Goal: Use online tool/utility: Utilize a website feature to perform a specific function

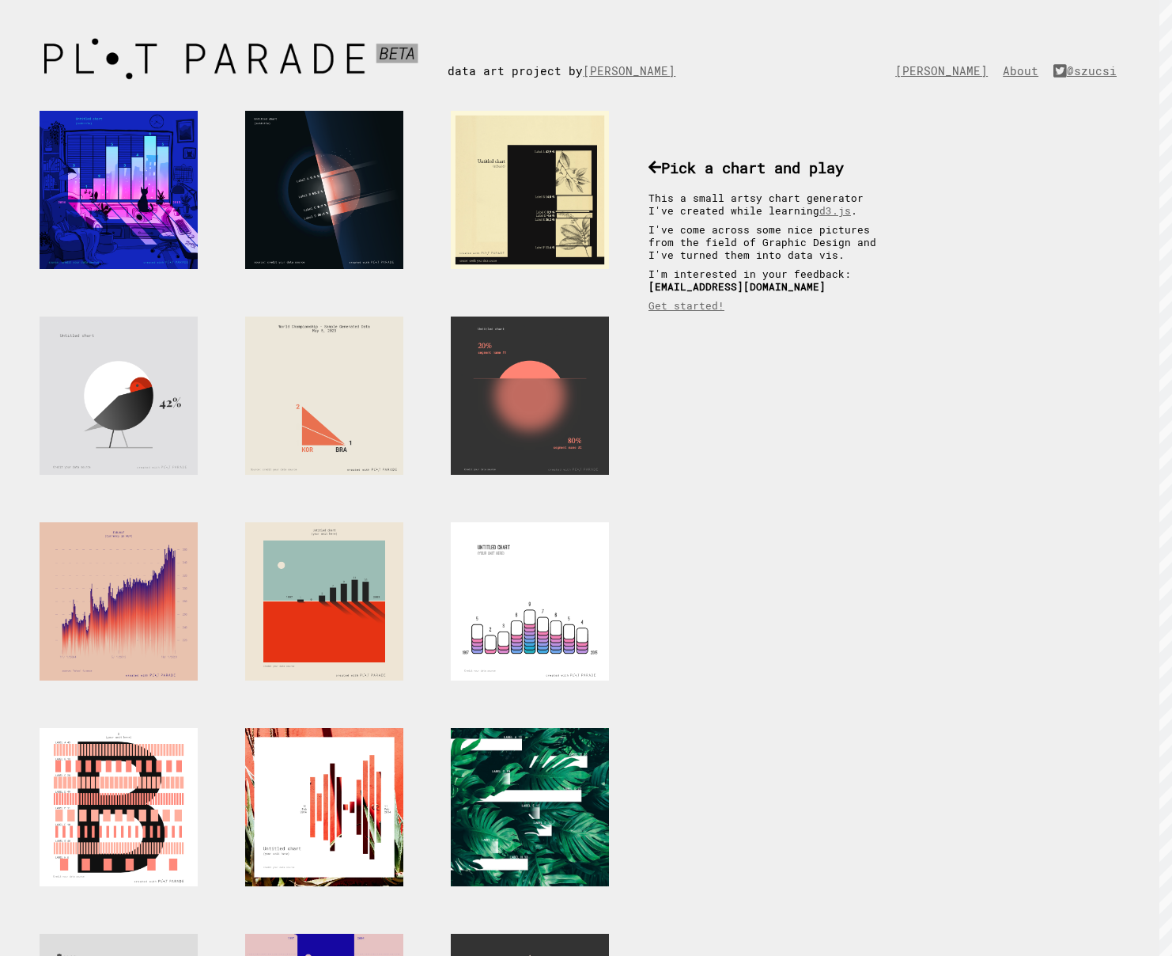
click at [550, 161] on div at bounding box center [530, 190] width 158 height 158
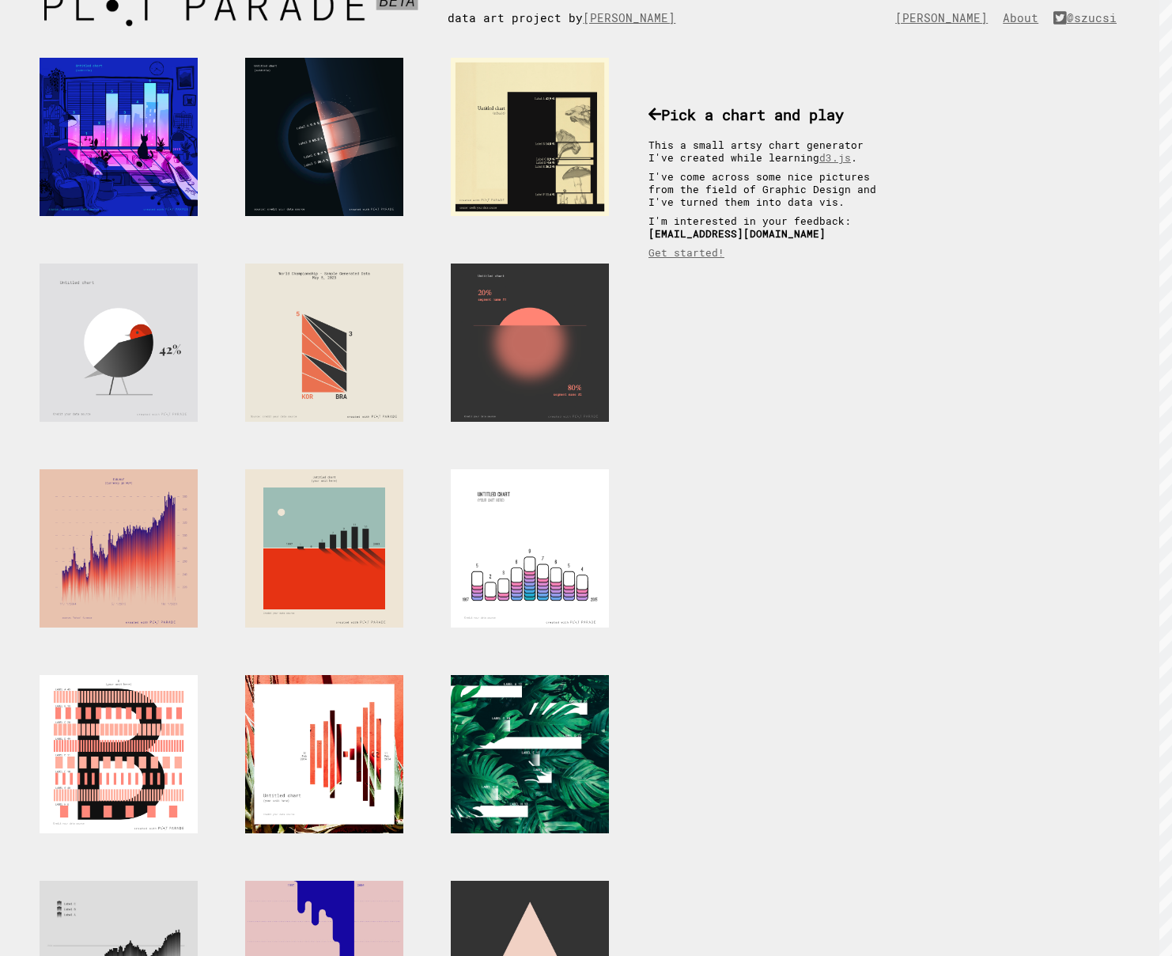
scroll to position [350, 0]
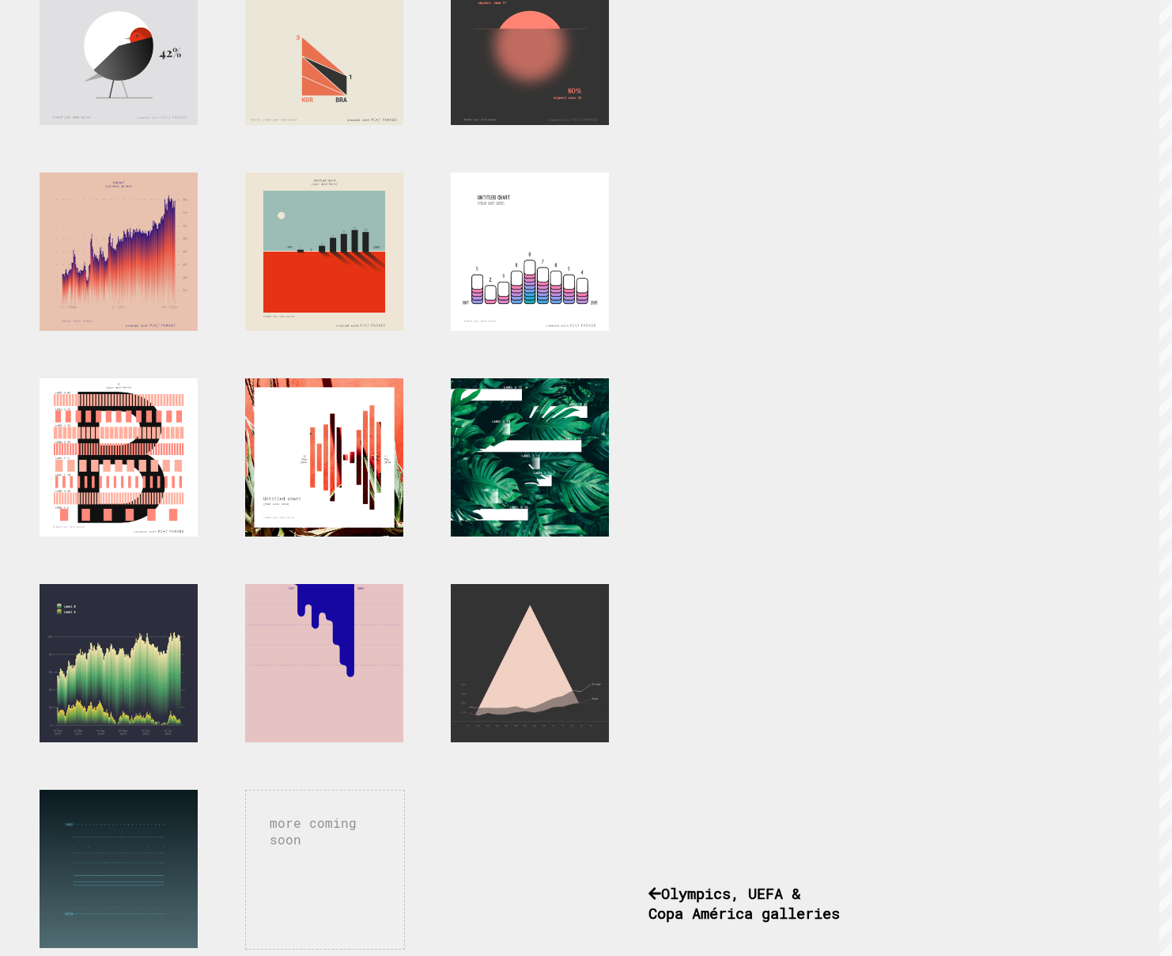
click at [124, 683] on div at bounding box center [119, 663] width 158 height 158
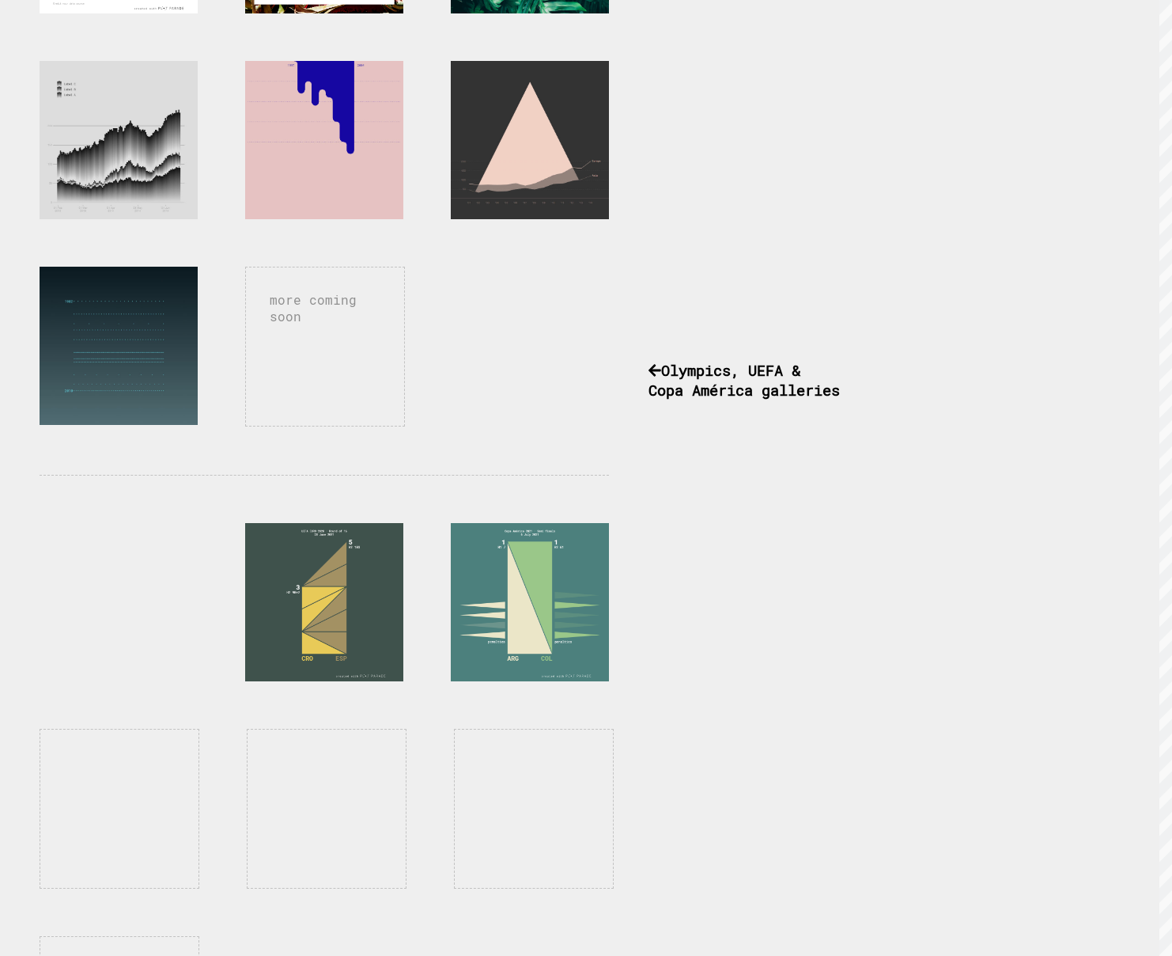
scroll to position [1036, 0]
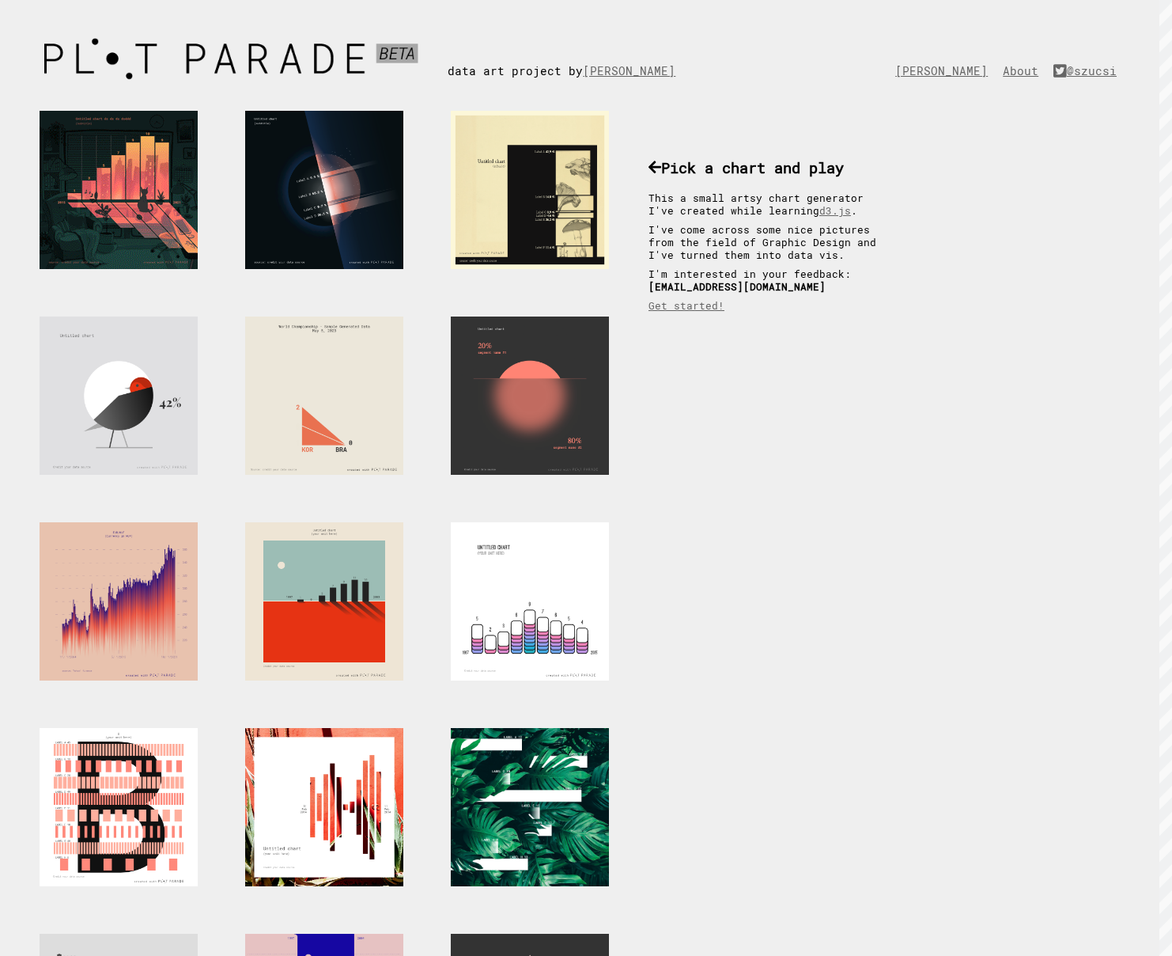
click at [123, 168] on div at bounding box center [119, 190] width 158 height 158
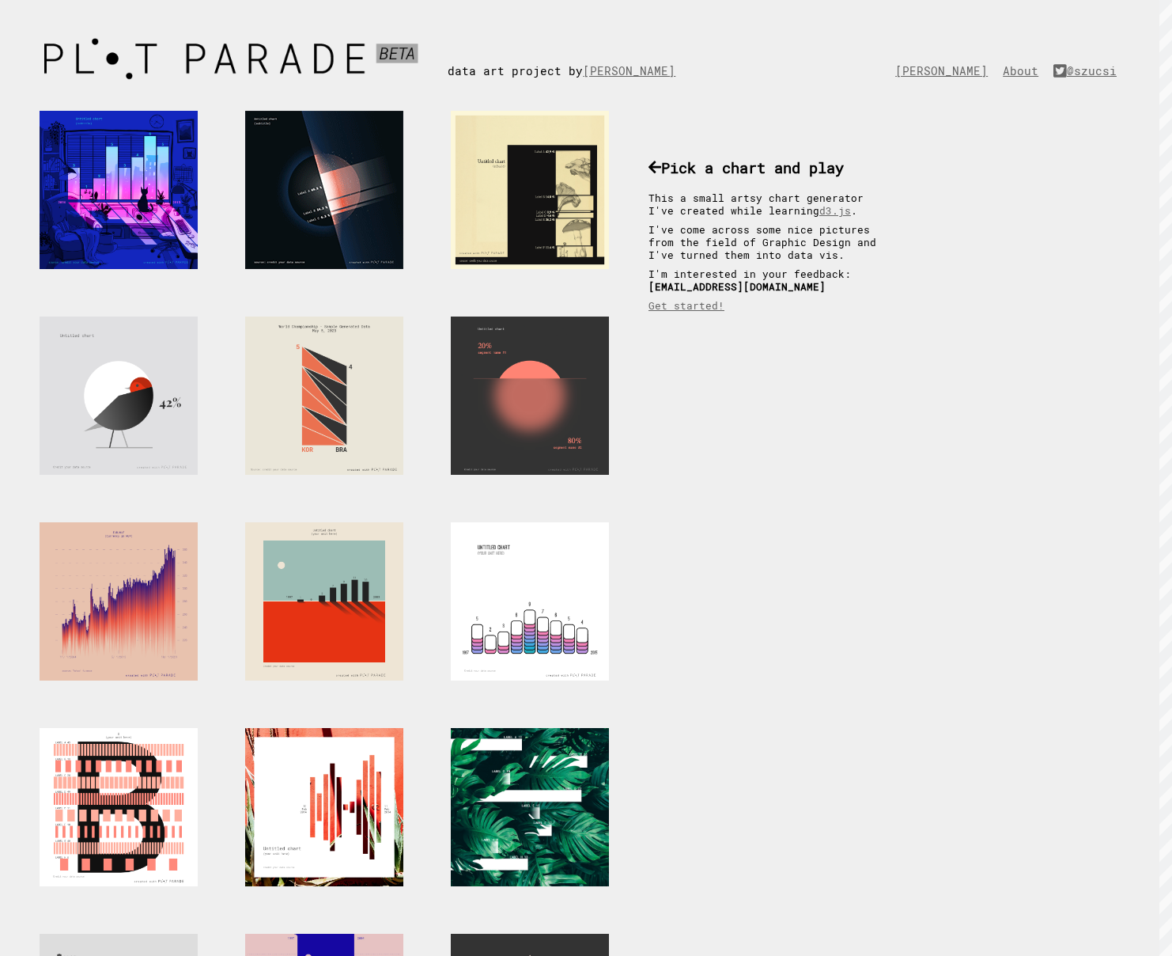
drag, startPoint x: 291, startPoint y: 183, endPoint x: 271, endPoint y: 245, distance: 65.5
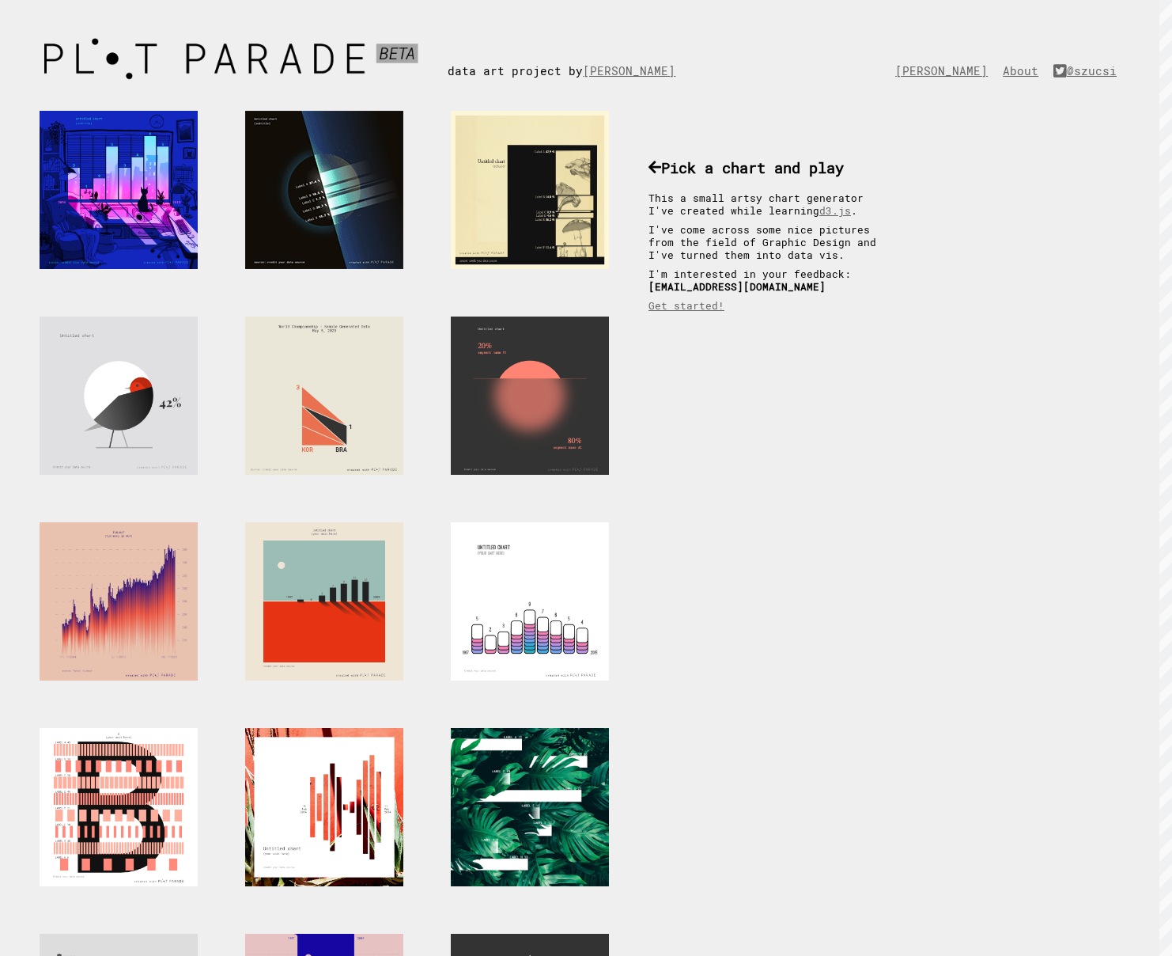
click at [290, 183] on div at bounding box center [324, 190] width 158 height 158
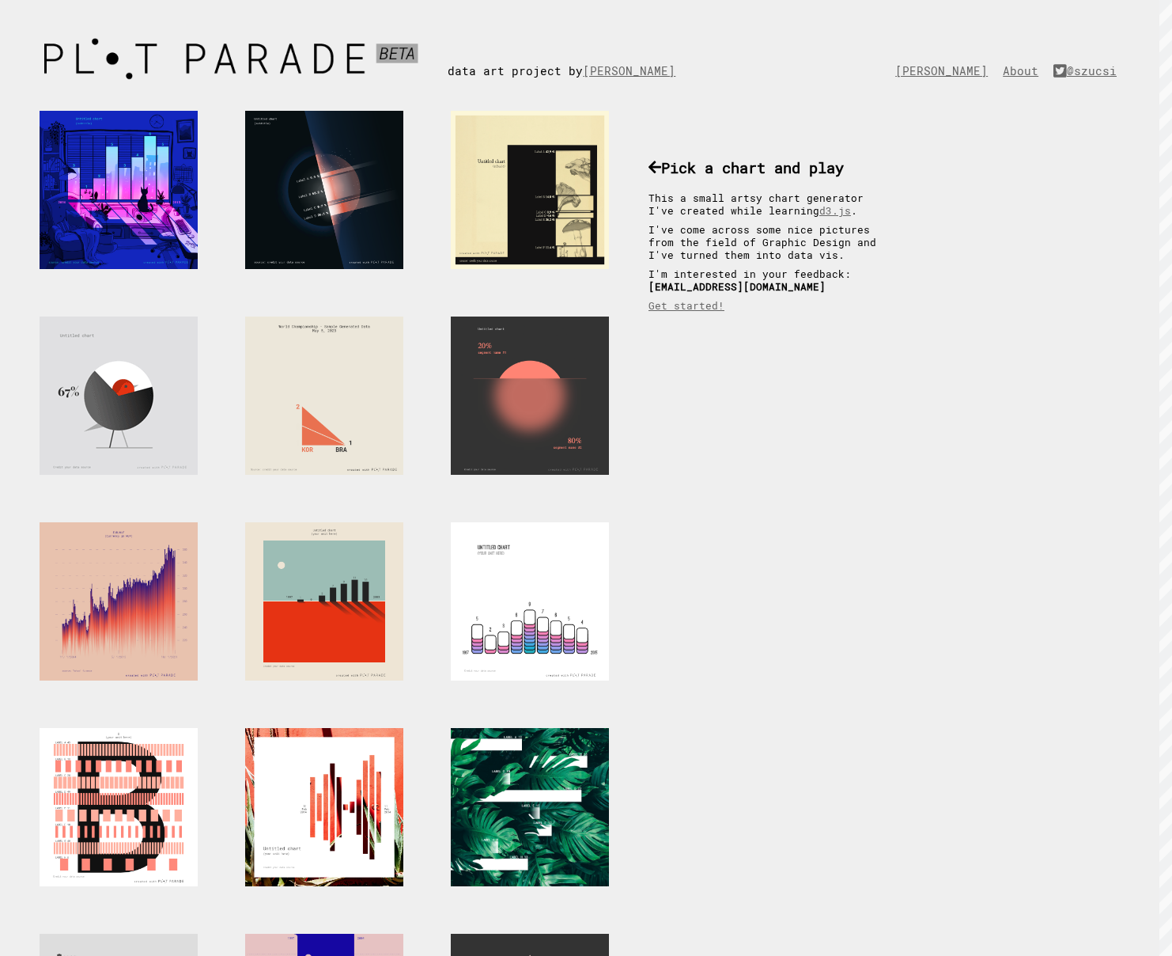
click at [158, 394] on div at bounding box center [119, 395] width 158 height 158
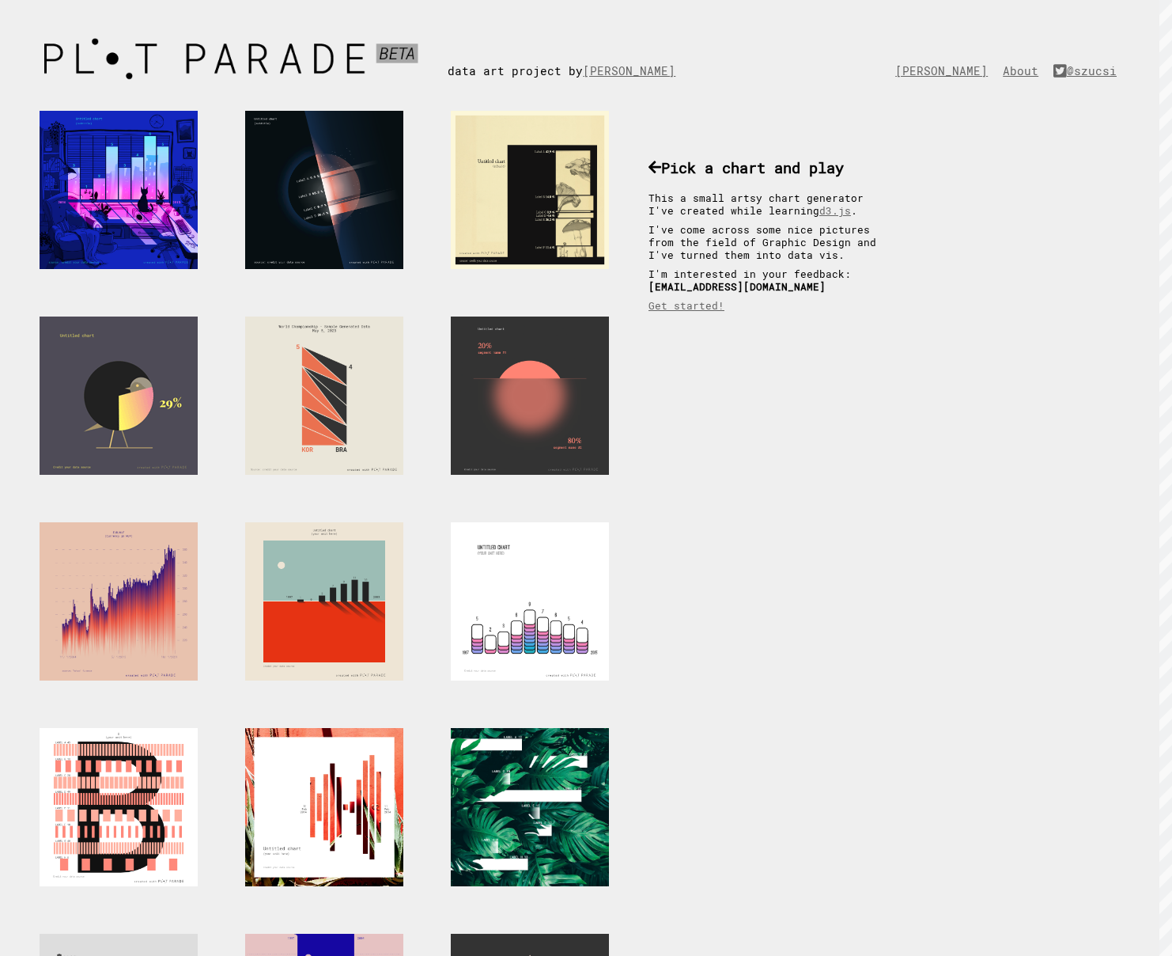
click at [158, 394] on div at bounding box center [119, 395] width 158 height 158
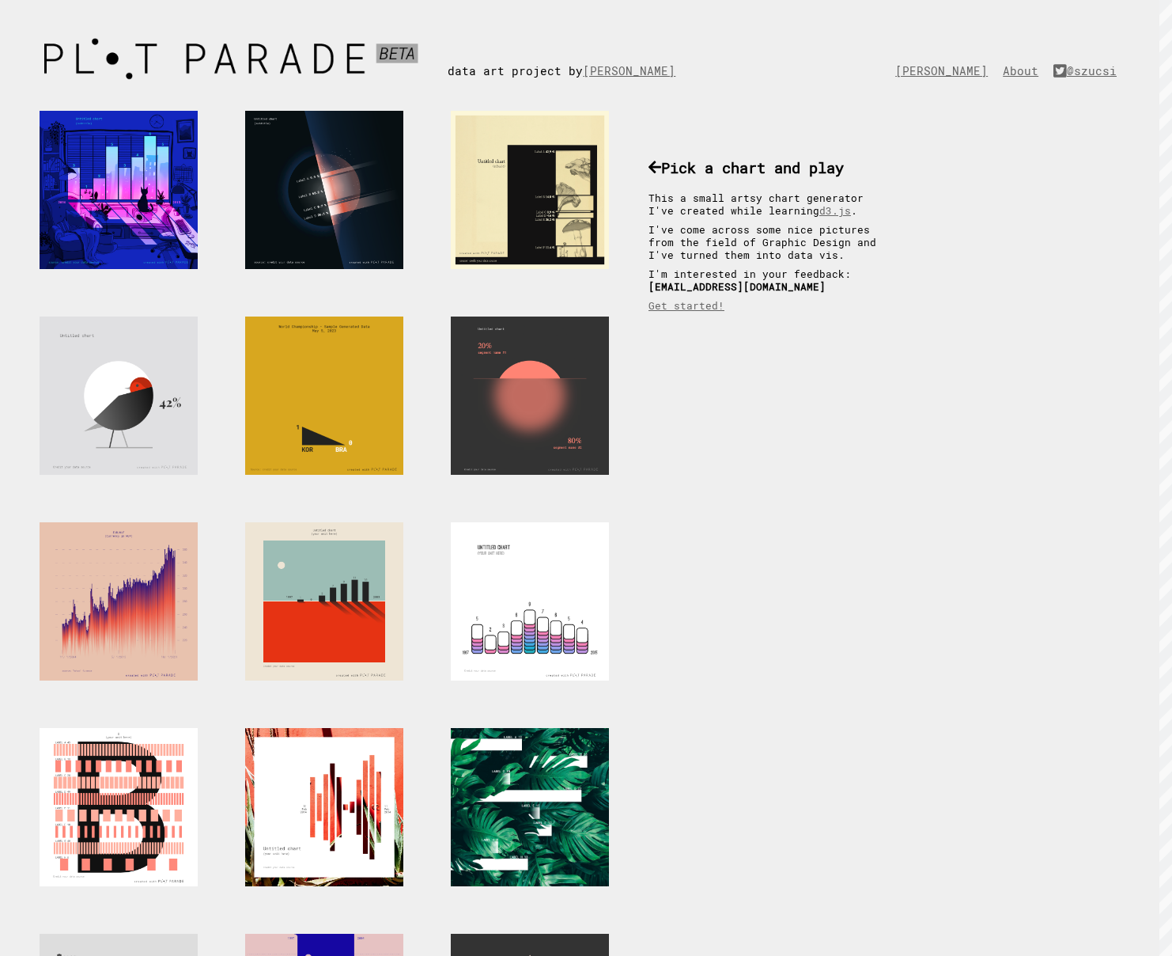
click at [293, 384] on div at bounding box center [324, 395] width 158 height 158
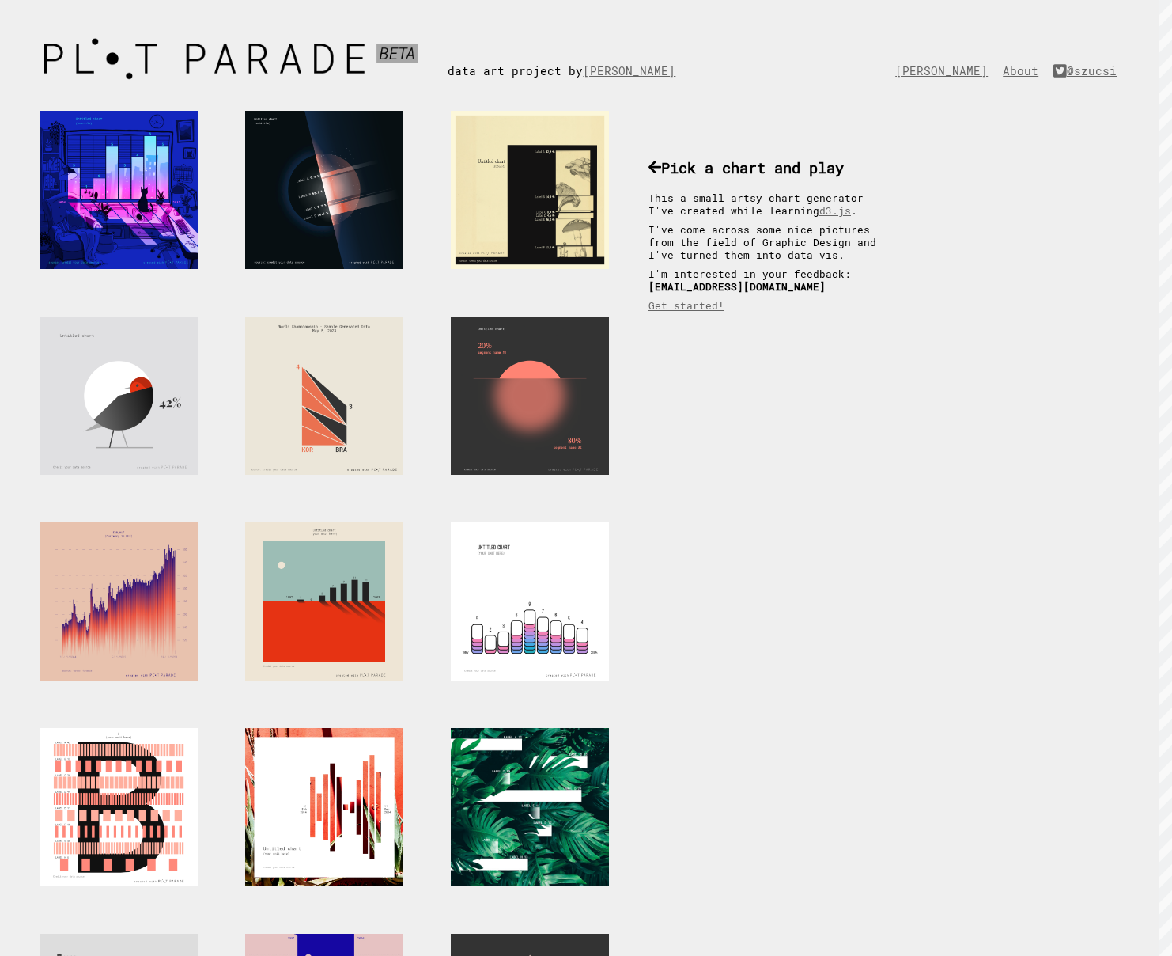
drag, startPoint x: 125, startPoint y: 633, endPoint x: 239, endPoint y: 631, distance: 113.9
click at [125, 633] on div at bounding box center [119, 601] width 158 height 158
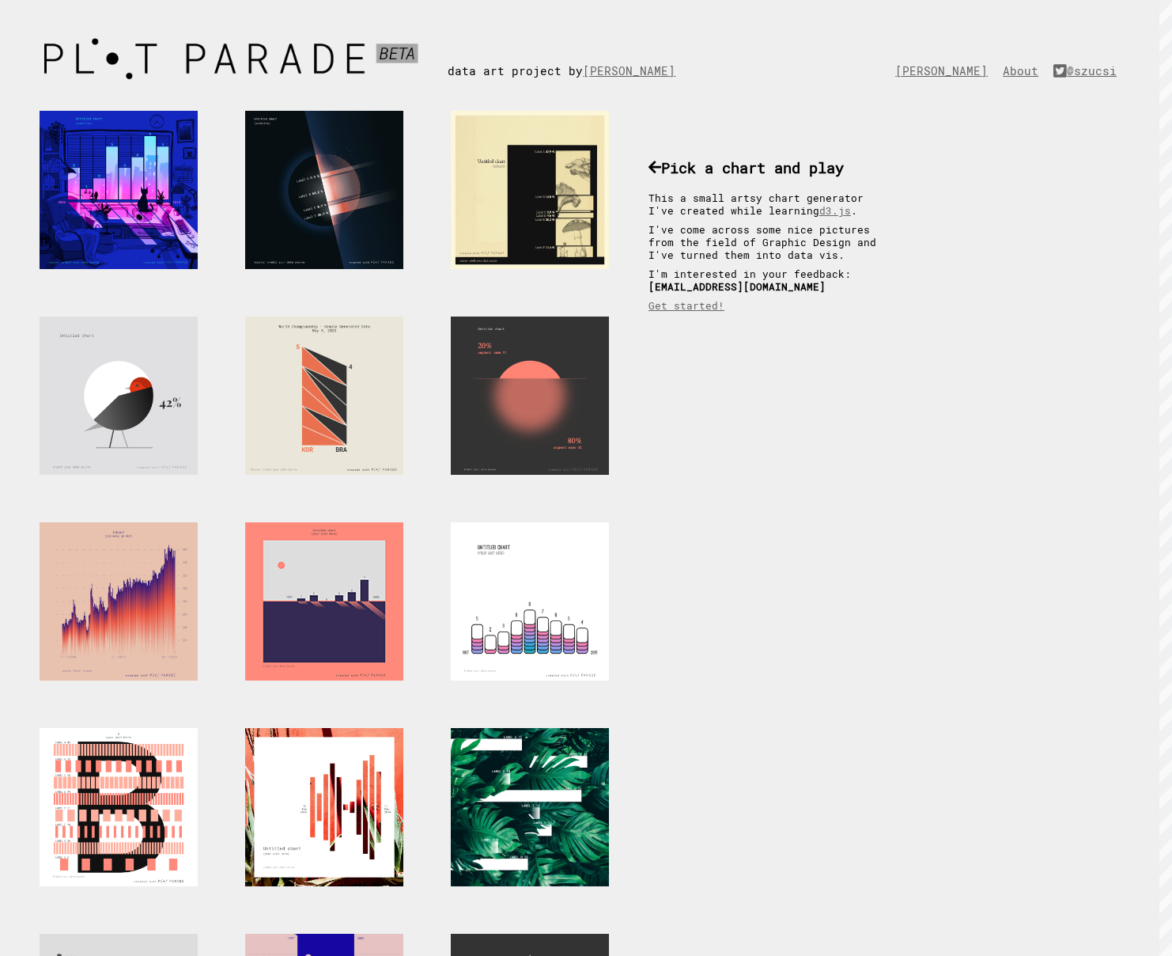
drag, startPoint x: 292, startPoint y: 618, endPoint x: 329, endPoint y: 621, distance: 37.3
click at [292, 618] on div at bounding box center [324, 601] width 158 height 158
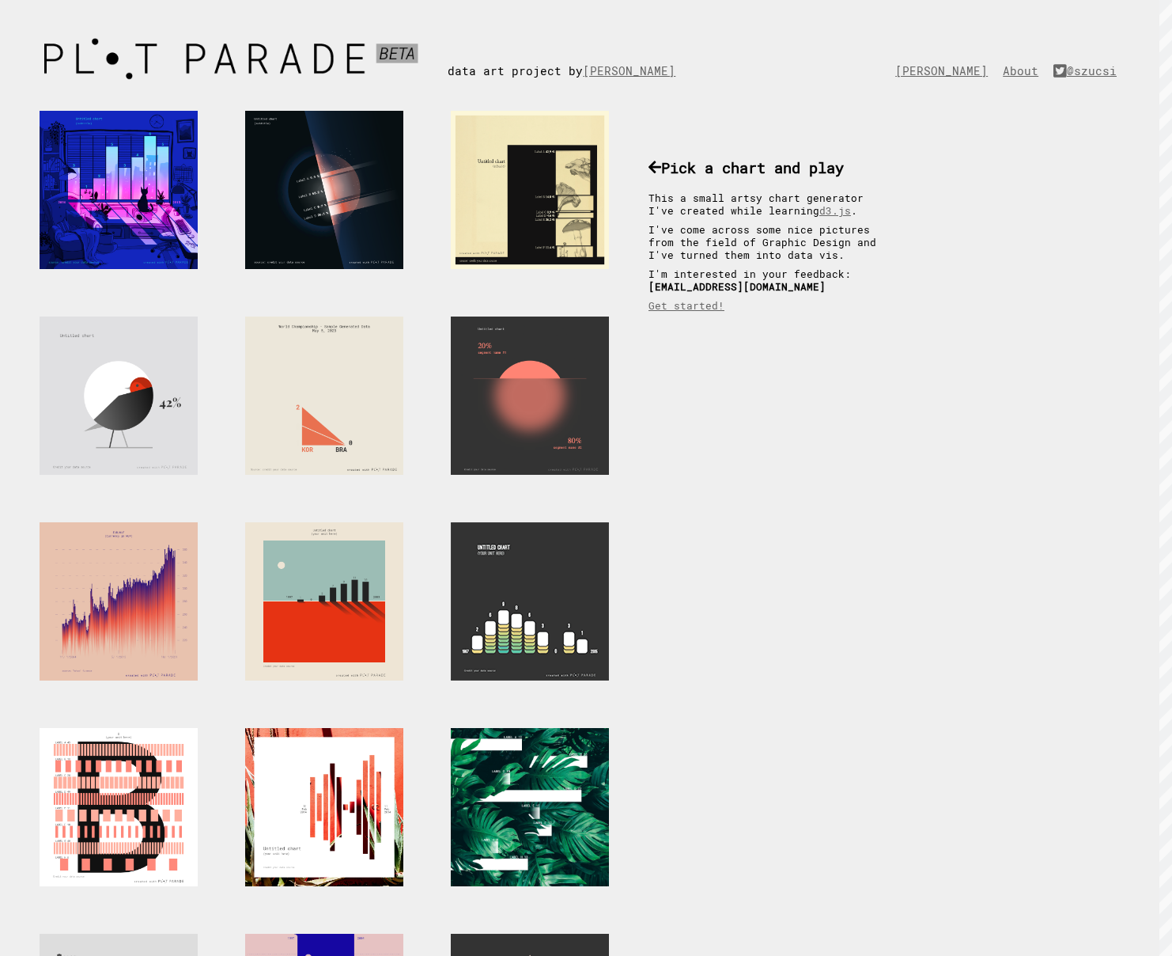
click at [502, 588] on div at bounding box center [530, 601] width 158 height 158
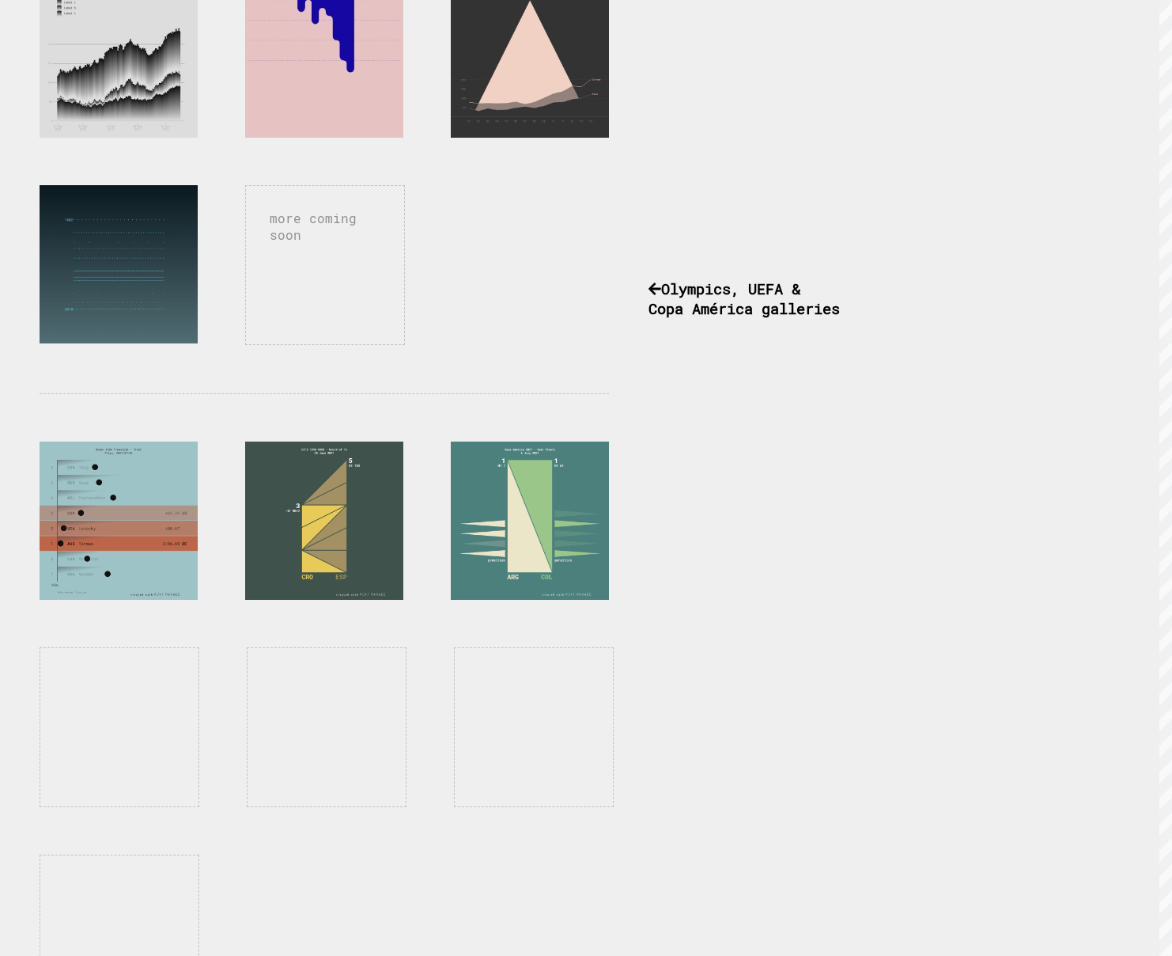
scroll to position [1036, 0]
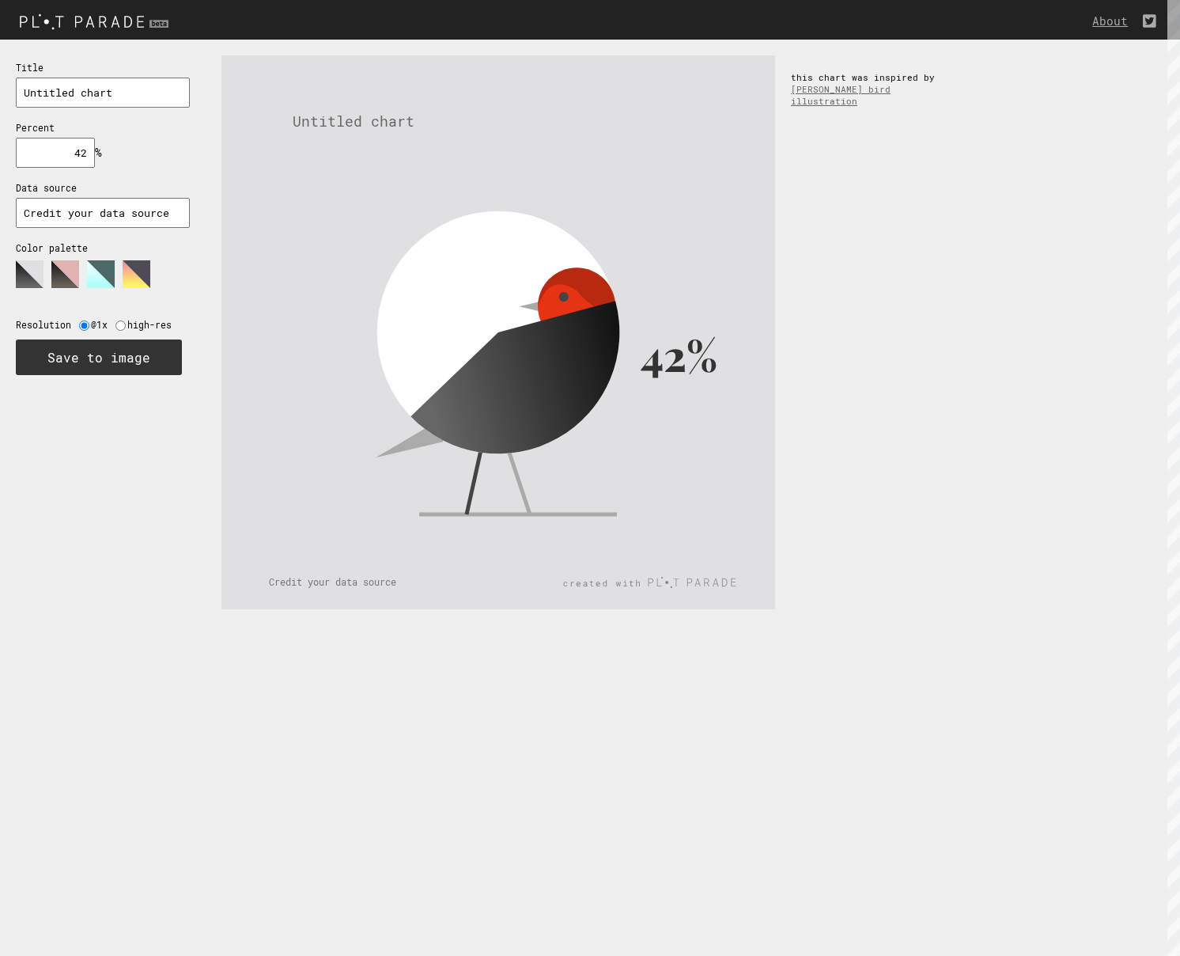
click at [72, 283] on polygon at bounding box center [65, 274] width 28 height 28
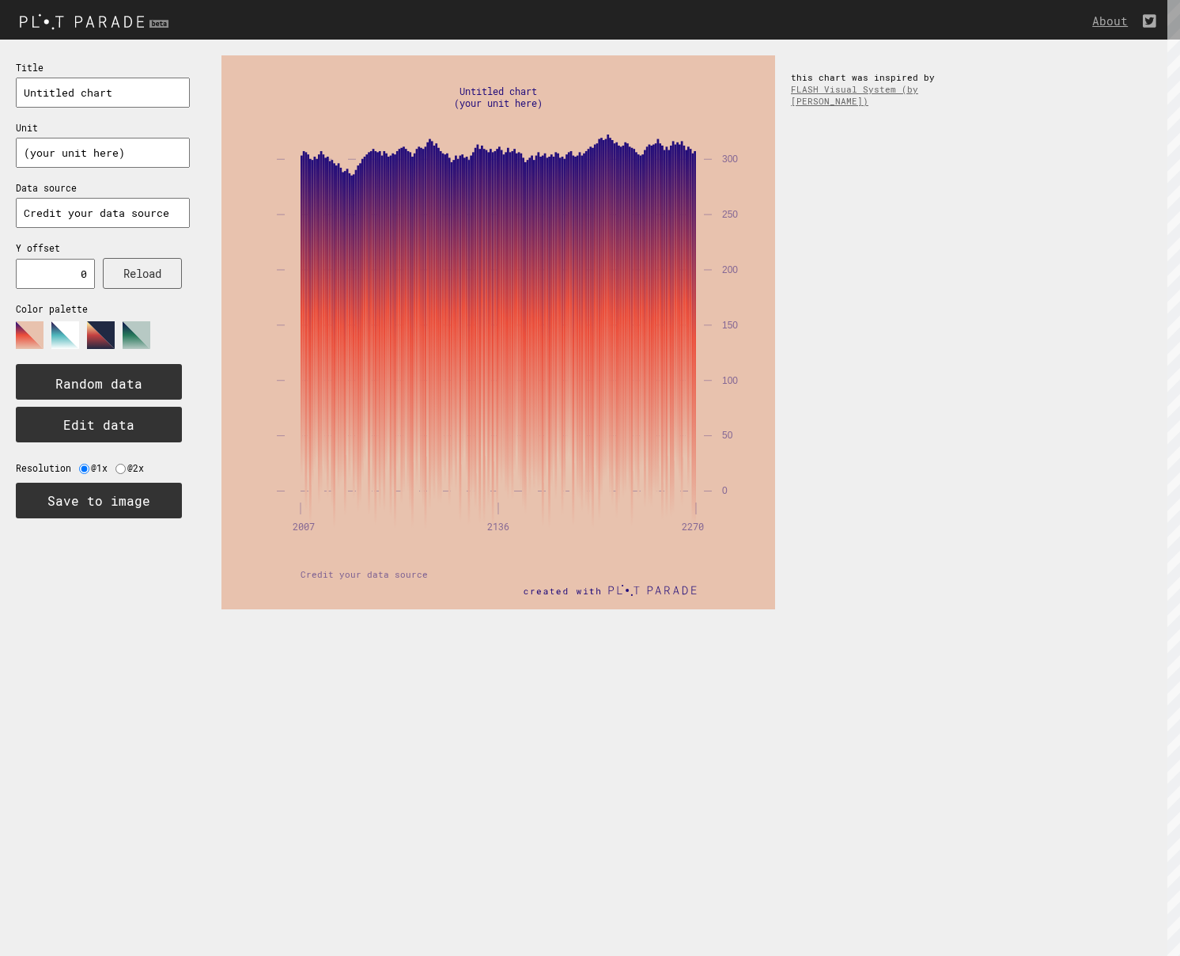
click at [70, 338] on polygon at bounding box center [65, 335] width 28 height 28
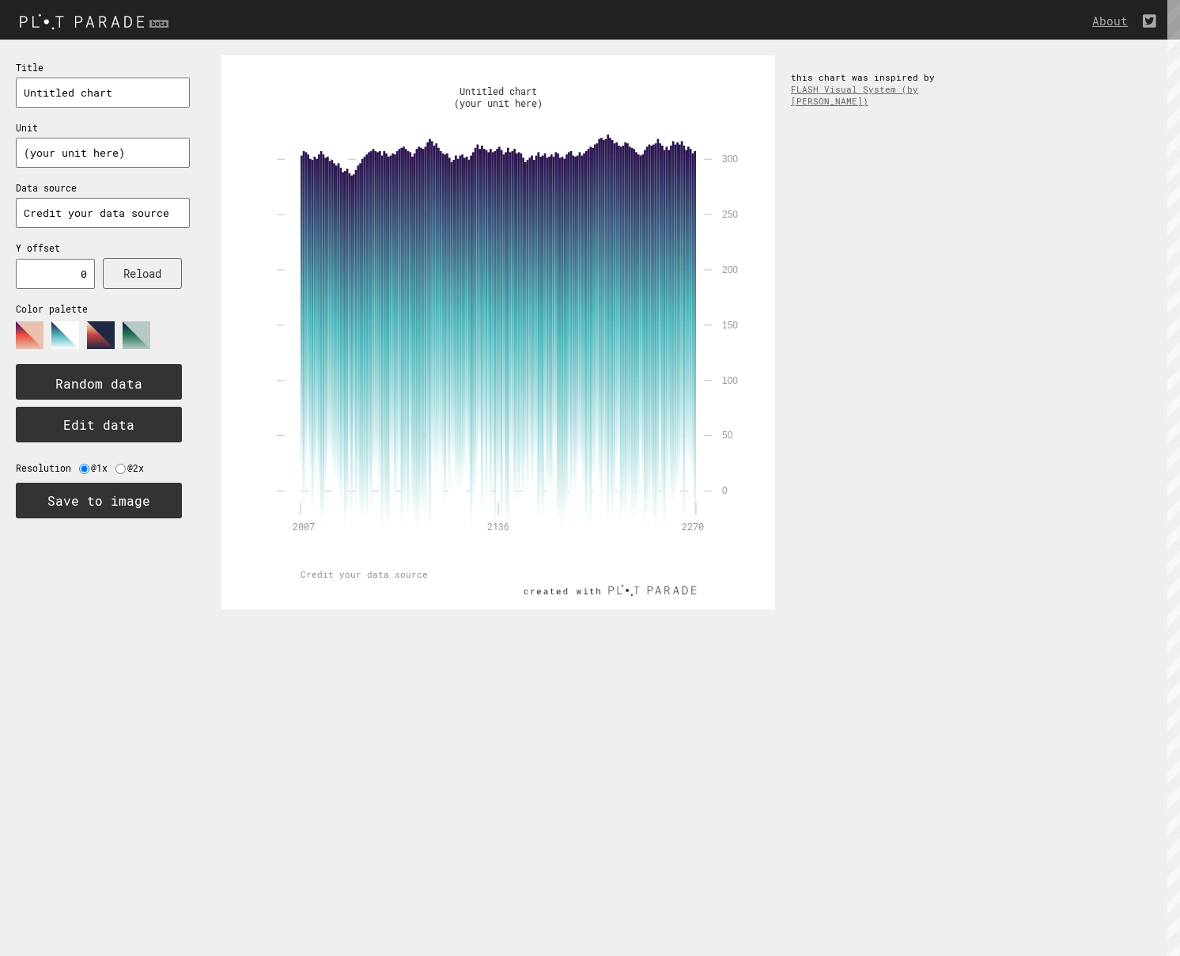
click at [32, 333] on polygon at bounding box center [30, 335] width 28 height 28
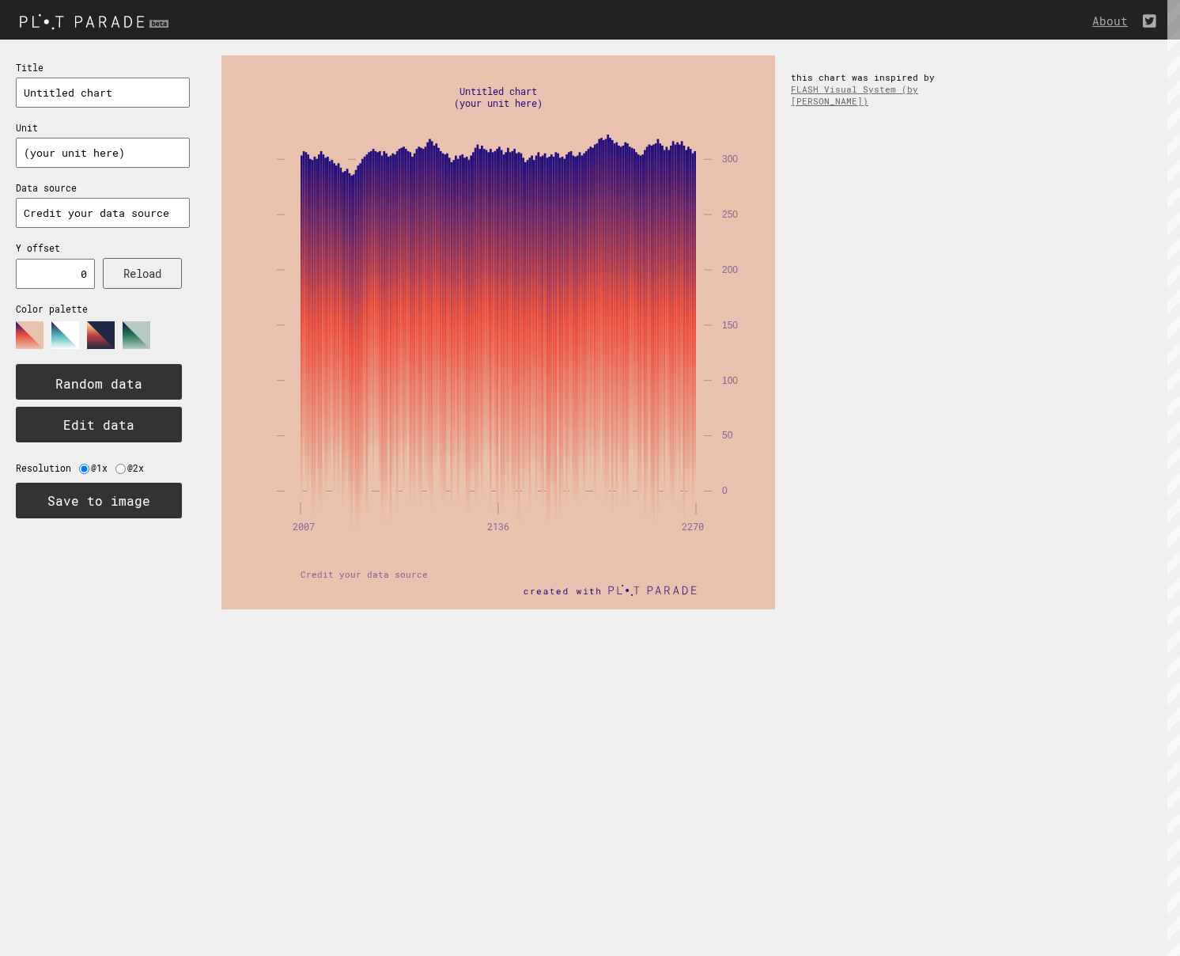
click at [75, 274] on input "0" at bounding box center [55, 274] width 79 height 30
click at [138, 277] on button "Reload" at bounding box center [142, 273] width 79 height 31
click at [84, 276] on input "10" at bounding box center [55, 274] width 79 height 30
type input "100"
click at [133, 271] on button "Reload" at bounding box center [142, 273] width 79 height 31
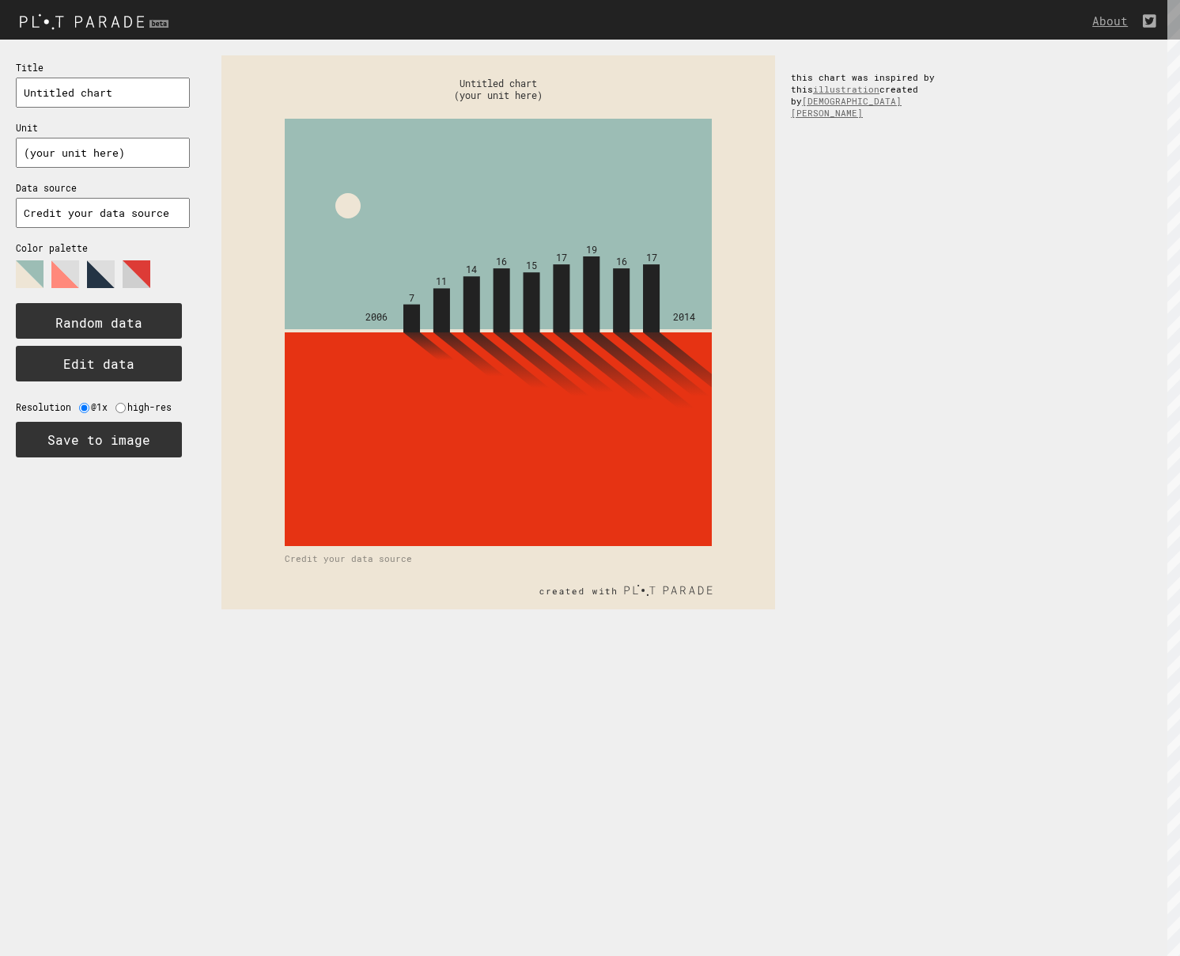
drag, startPoint x: 71, startPoint y: 275, endPoint x: 44, endPoint y: 277, distance: 26.9
click at [70, 275] on polygon at bounding box center [65, 274] width 28 height 28
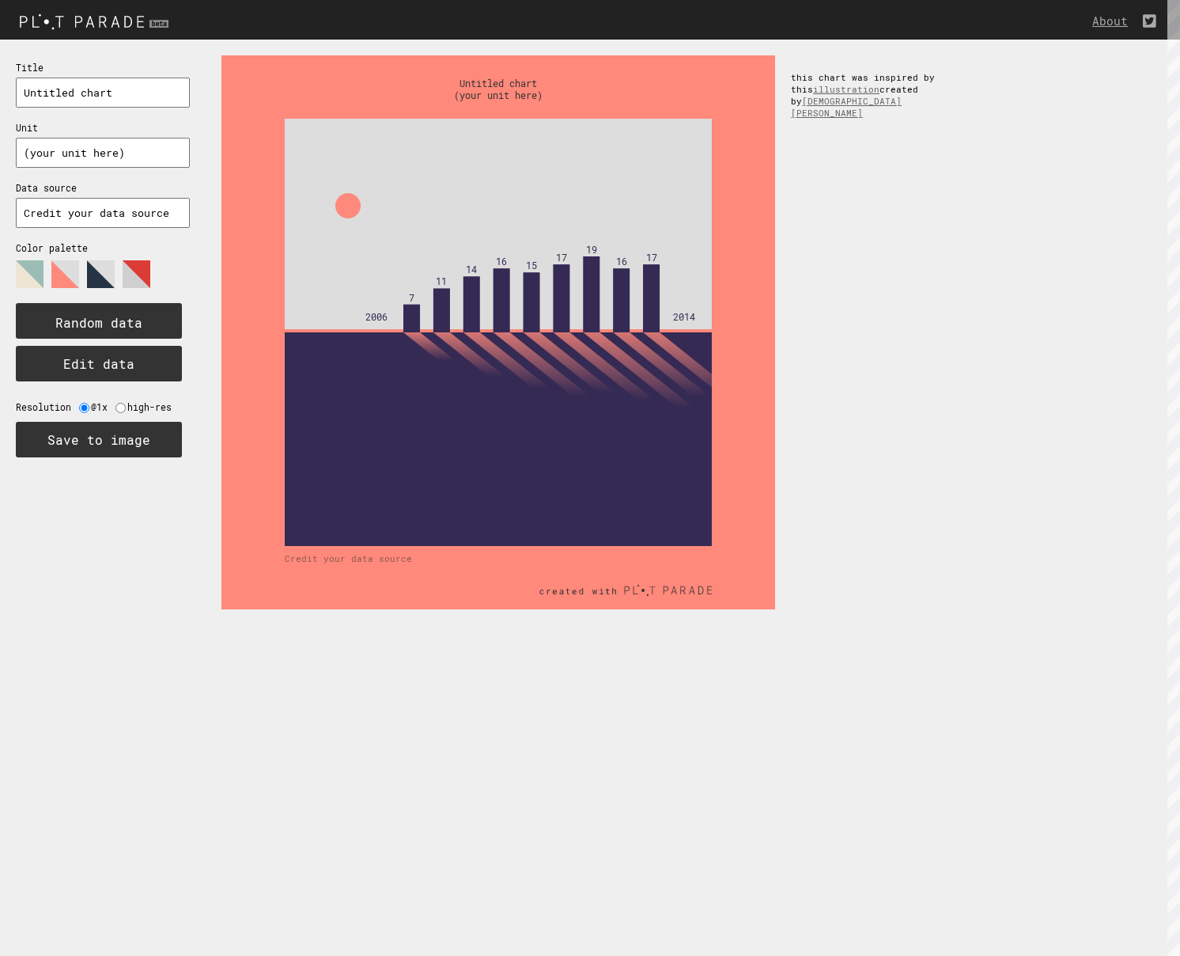
drag, startPoint x: 93, startPoint y: 271, endPoint x: 117, endPoint y: 272, distance: 23.7
click at [94, 271] on polygon at bounding box center [101, 274] width 28 height 28
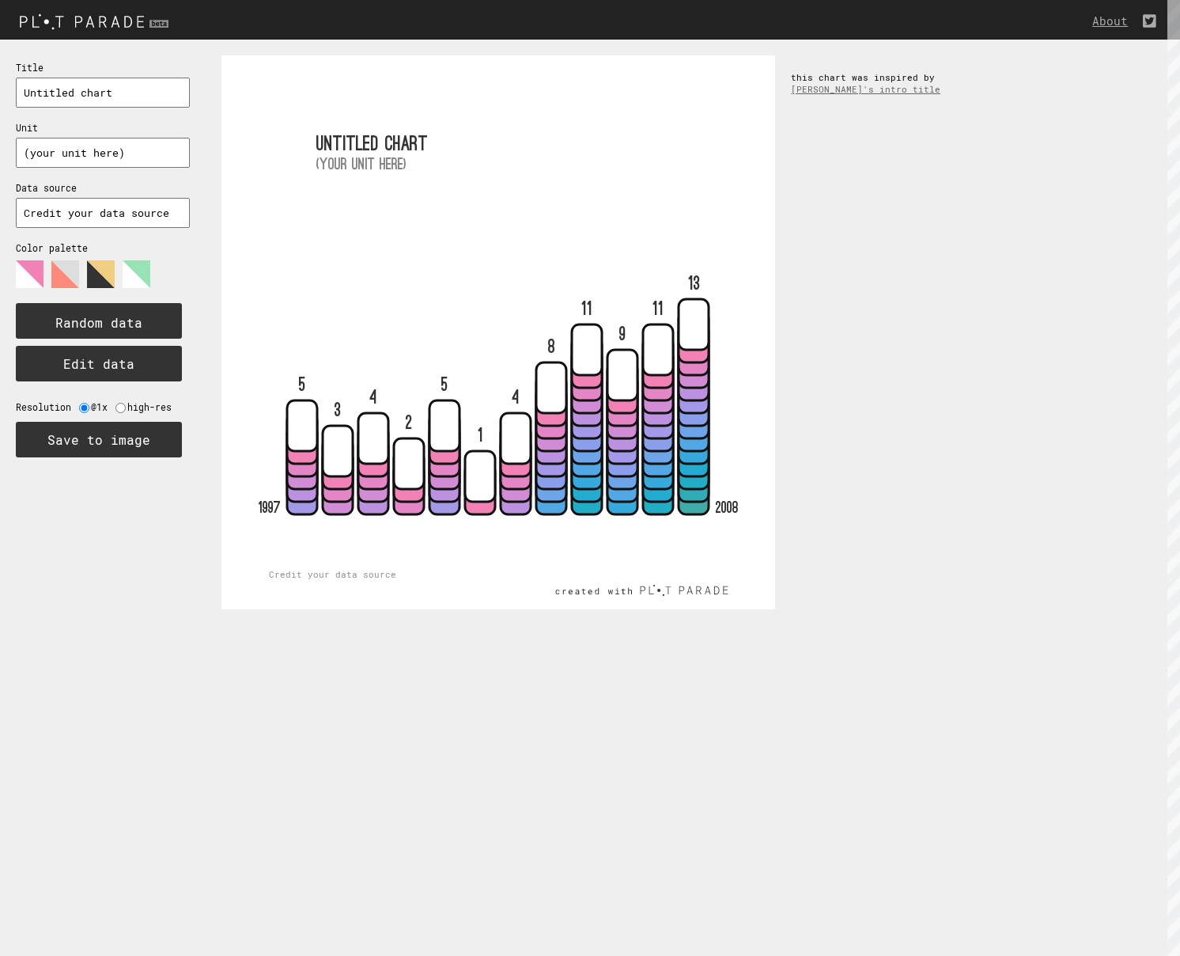
drag, startPoint x: 70, startPoint y: 278, endPoint x: 49, endPoint y: 278, distance: 20.6
click at [70, 278] on g at bounding box center [65, 274] width 28 height 28
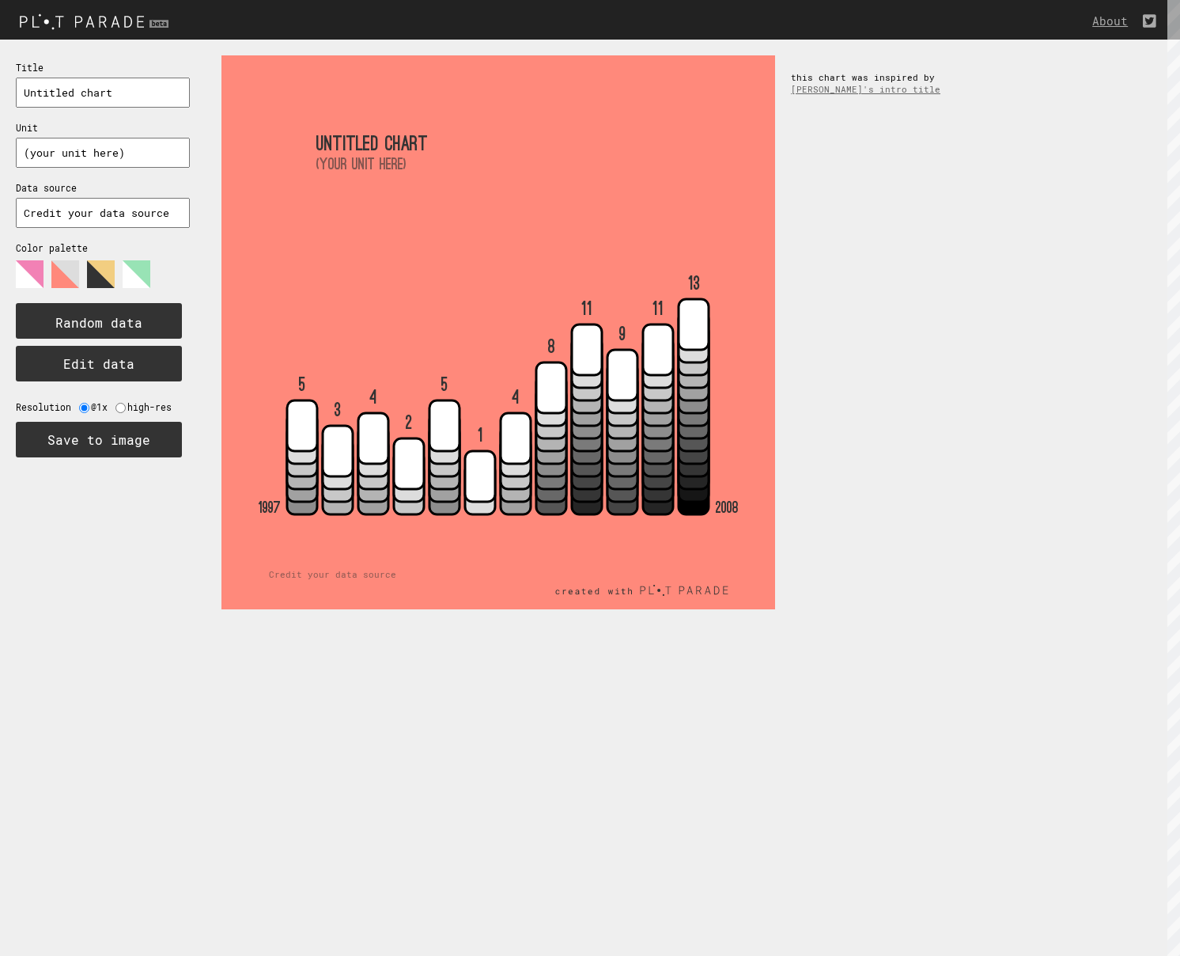
click at [28, 278] on polygon at bounding box center [30, 274] width 28 height 28
